Goal: Transaction & Acquisition: Purchase product/service

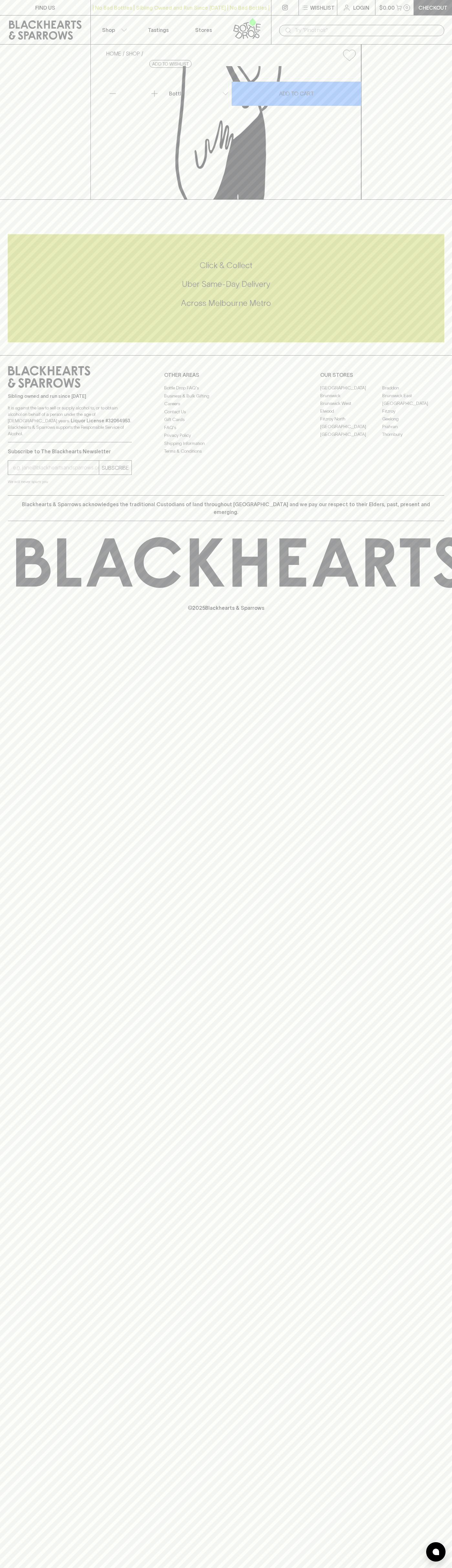
click at [375, 11] on link "Login" at bounding box center [355, 7] width 38 height 15
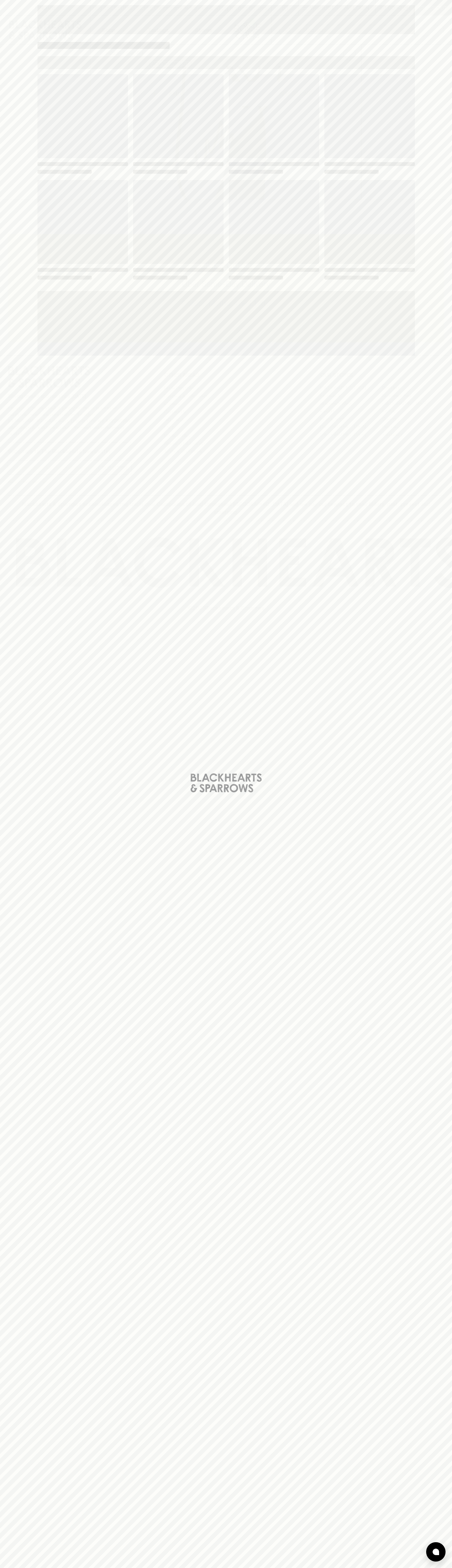
click at [445, 1110] on div "Loading" at bounding box center [226, 784] width 452 height 1568
click at [48, 1568] on html "FIND US | No Bad Bottles | Sibling Owned and Run Since [DATE] | No Bad Bottles …" at bounding box center [226, 784] width 452 height 1568
click at [26, 288] on div "Loading" at bounding box center [226, 784] width 452 height 1568
